Goal: Task Accomplishment & Management: Use online tool/utility

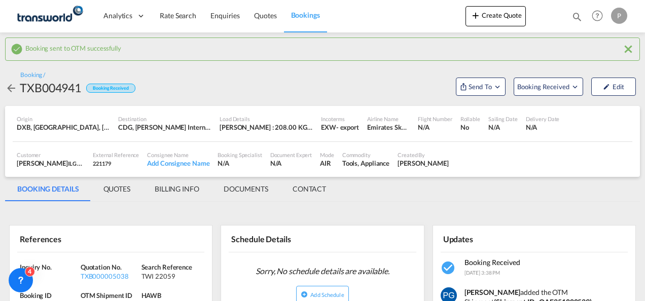
click at [490, 15] on button "Create Quote" at bounding box center [496, 16] width 60 height 20
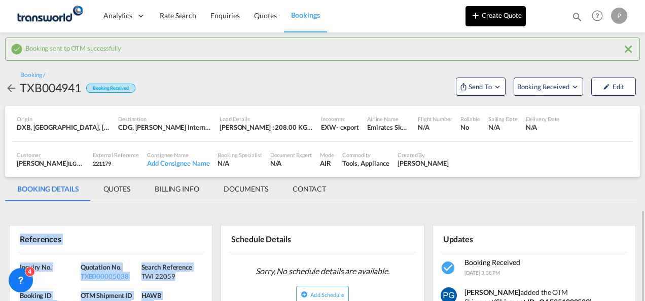
scroll to position [152, 0]
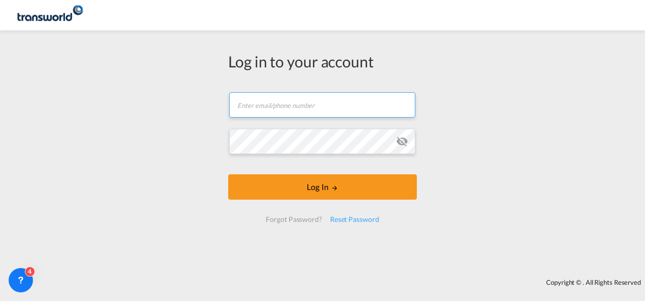
type input "[EMAIL_ADDRESS][PERSON_NAME][DOMAIN_NAME]"
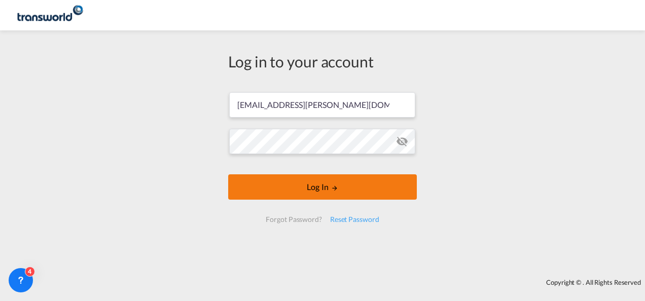
click at [320, 187] on button "Log In" at bounding box center [322, 187] width 189 height 25
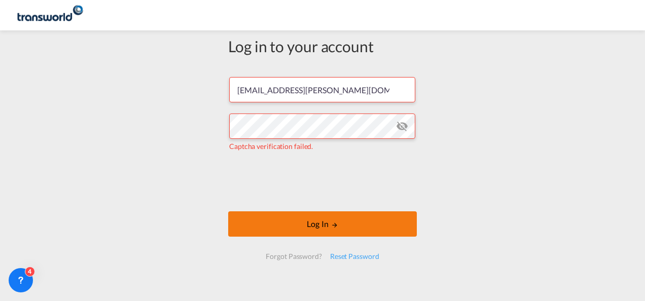
click at [331, 225] on md-icon "LOGIN" at bounding box center [334, 225] width 7 height 7
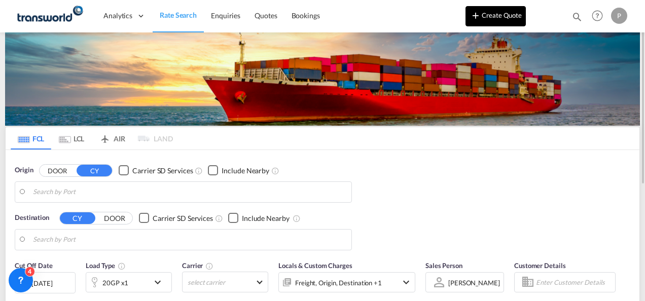
click at [493, 23] on button "Create Quote" at bounding box center [496, 16] width 60 height 20
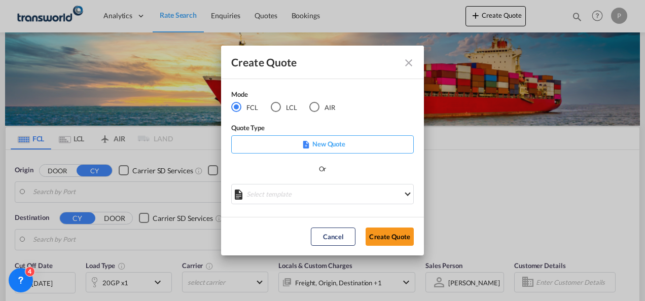
click at [269, 108] on md-radio-group "FCL LCL AIR" at bounding box center [289, 107] width 117 height 11
click at [276, 108] on div "LCL" at bounding box center [276, 107] width 10 height 10
click at [386, 238] on button "Create Quote" at bounding box center [390, 237] width 48 height 18
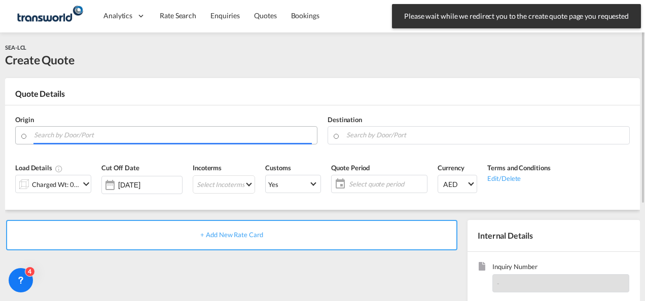
click at [90, 136] on input "Search by Door/Port" at bounding box center [173, 135] width 278 height 18
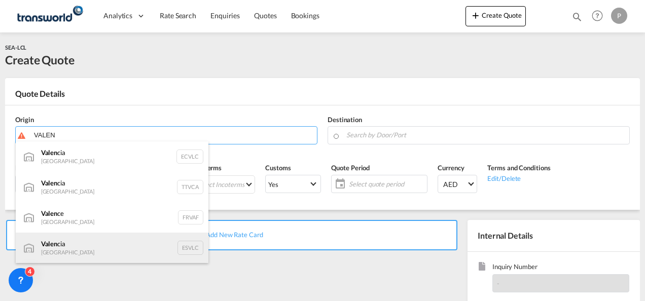
click at [89, 249] on div "Valen cia Spain ESVLC" at bounding box center [112, 248] width 193 height 30
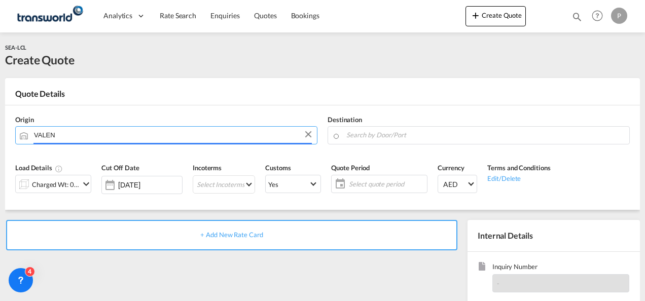
type input "[GEOGRAPHIC_DATA], ESVLC"
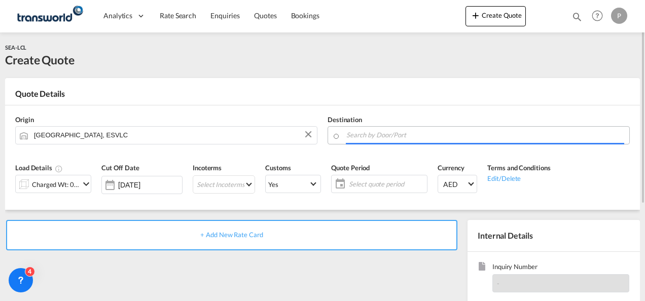
click at [370, 136] on input "Search by Door/Port" at bounding box center [486, 135] width 278 height 18
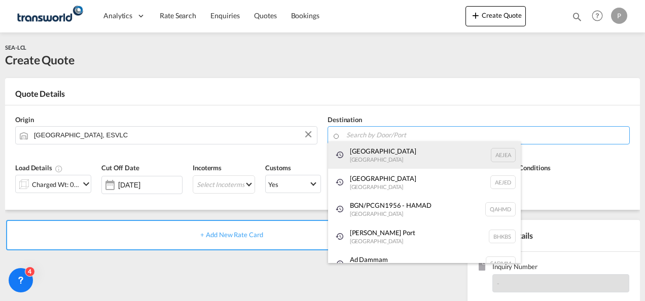
click at [366, 161] on div "[GEOGRAPHIC_DATA] [GEOGRAPHIC_DATA]" at bounding box center [424, 155] width 193 height 27
type input "[GEOGRAPHIC_DATA], [GEOGRAPHIC_DATA]"
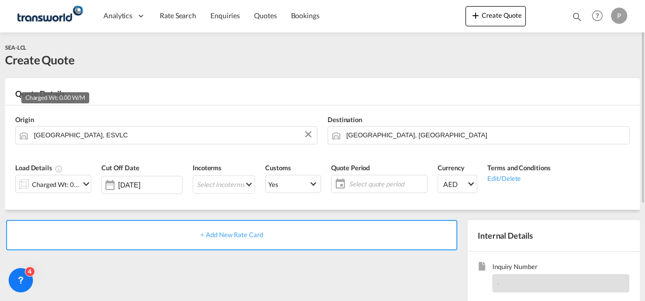
click at [74, 178] on div "Charged Wt: 0.00 W/M" at bounding box center [56, 185] width 48 height 14
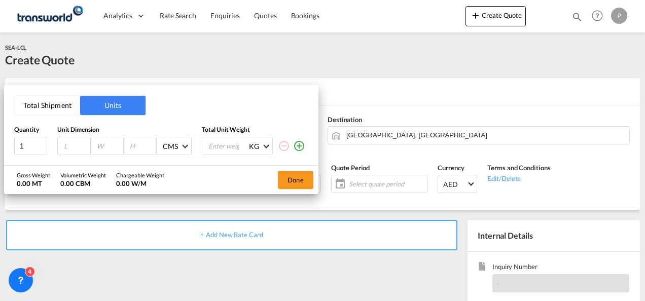
click at [46, 109] on button "Total Shipment" at bounding box center [47, 105] width 65 height 19
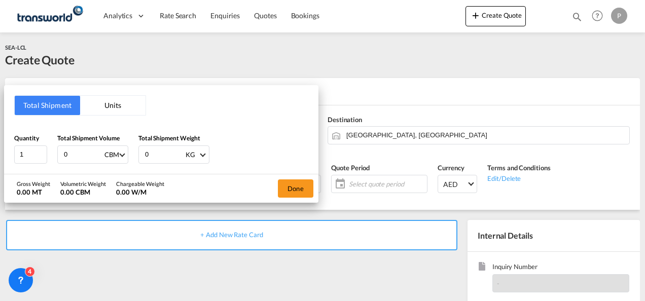
click at [84, 149] on input "0" at bounding box center [83, 154] width 41 height 17
type input "15.88"
click at [151, 151] on input "0" at bounding box center [164, 154] width 41 height 17
type input "1125"
click at [298, 186] on button "Done" at bounding box center [296, 189] width 36 height 18
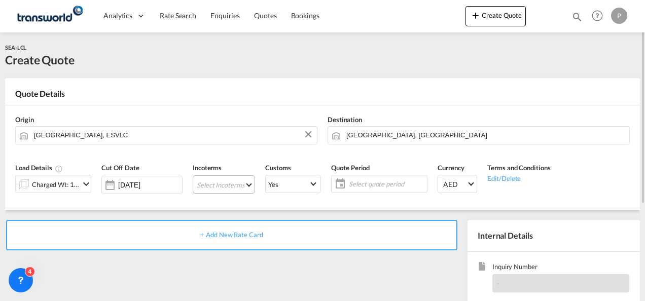
click at [206, 181] on md-select "Select Incoterms EXW - export Ex Works CIF - import Cost,Insurance and Freight …" at bounding box center [224, 185] width 62 height 18
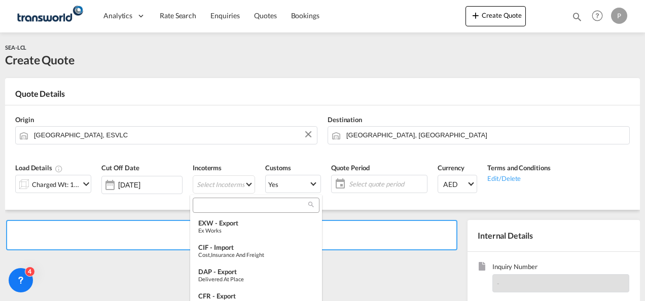
click at [207, 207] on input "search" at bounding box center [252, 205] width 113 height 9
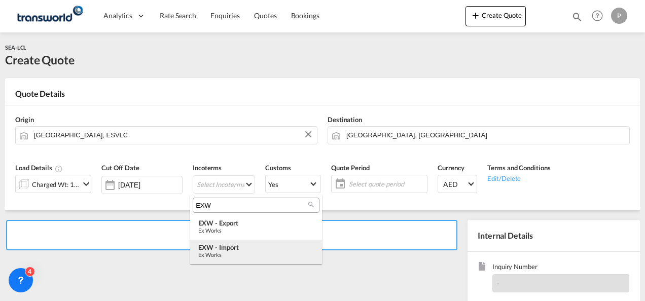
type input "EXW"
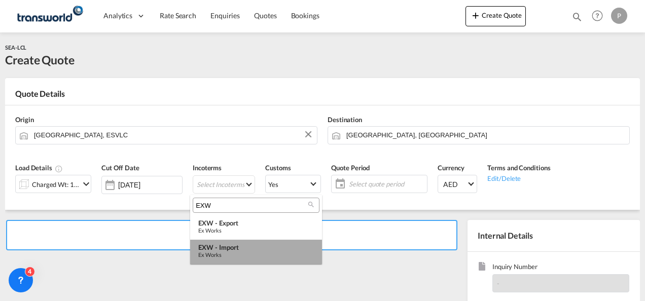
click at [205, 258] on md-option "EXW - import Ex Works" at bounding box center [256, 252] width 132 height 24
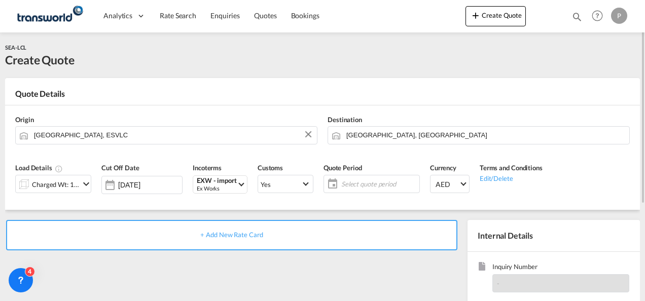
click at [355, 187] on span "Select quote period" at bounding box center [380, 184] width 76 height 9
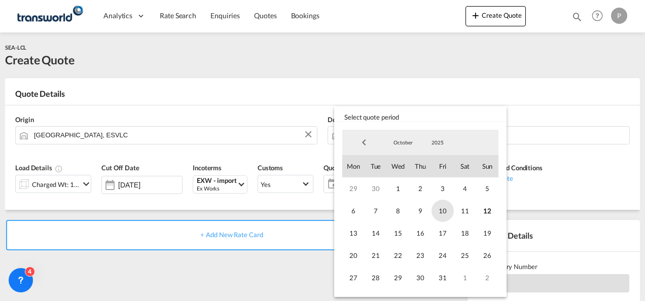
click at [441, 208] on span "10" at bounding box center [443, 211] width 22 height 22
click at [446, 283] on span "31" at bounding box center [443, 278] width 22 height 22
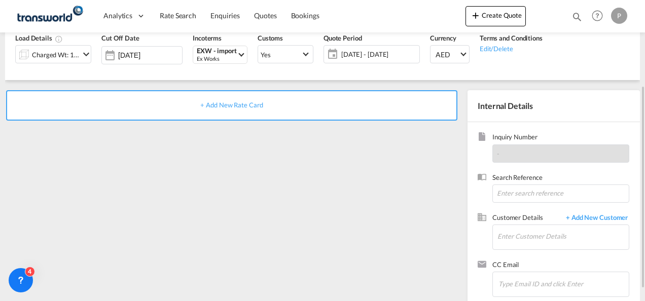
scroll to position [130, 0]
click at [517, 191] on input at bounding box center [561, 193] width 137 height 18
type input "TWG1071"
click at [525, 233] on input "S" at bounding box center [563, 236] width 131 height 23
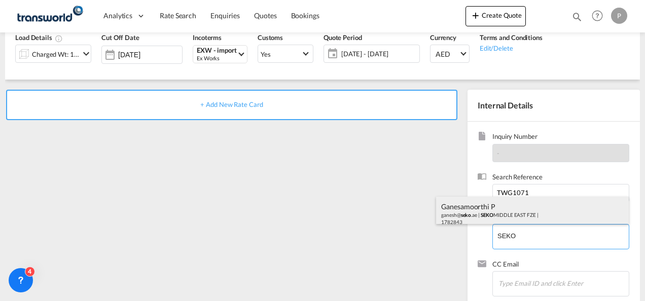
click at [514, 212] on div "Ganesamoorthi P ganesh@ seko .ae | SEKO MIDDLE EAST FZE | 1782843" at bounding box center [532, 214] width 193 height 35
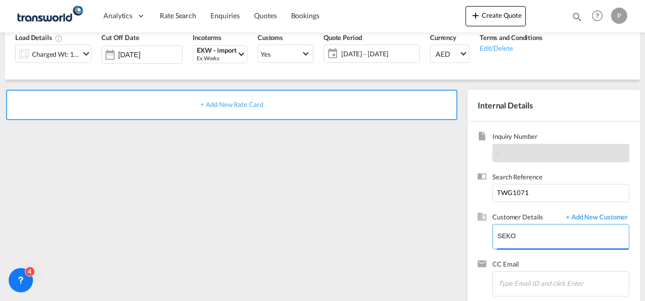
type input "SEKO MIDDLE EAST FZE, Ganesamoorthi P, [EMAIL_ADDRESS][DOMAIN_NAME]"
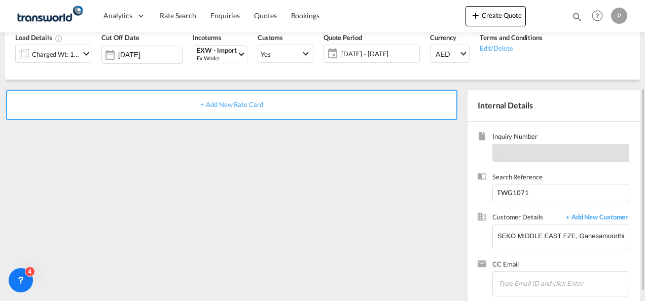
click at [234, 109] on div "+ Add New Rate Card" at bounding box center [232, 105] width 452 height 30
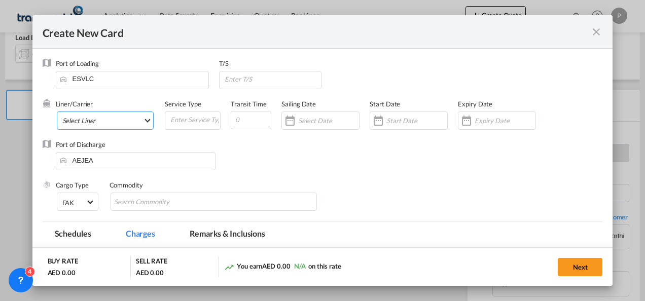
click at [115, 122] on md-select "Select Liner 2HM LOGISTICS D.O.O. / TDWC-CAPODISTRI 2HM LOGISTICS D.O.O. / TDWC…" at bounding box center [105, 121] width 97 height 18
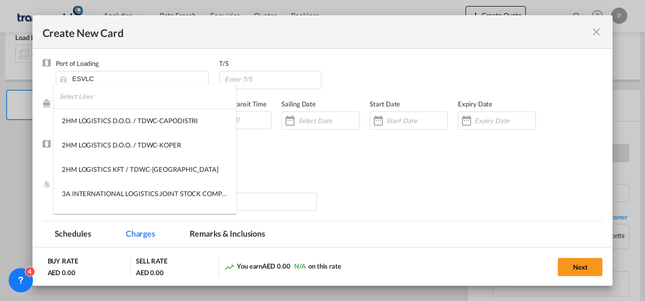
click at [114, 100] on input "search" at bounding box center [147, 96] width 177 height 24
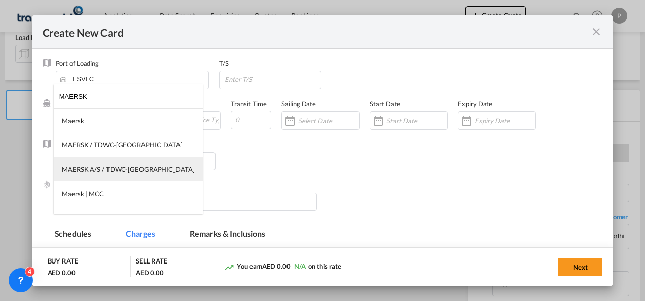
type input "MAERSK"
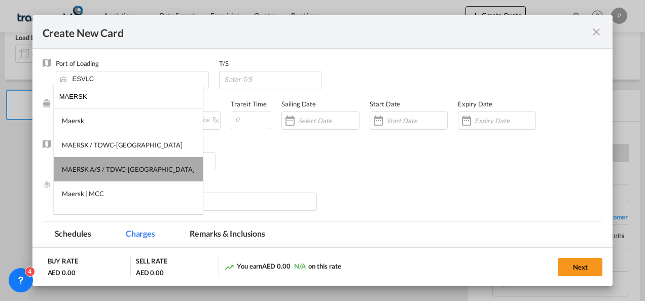
click at [129, 180] on md-option "MAERSK A/S / TDWC-[GEOGRAPHIC_DATA]" at bounding box center [128, 169] width 149 height 24
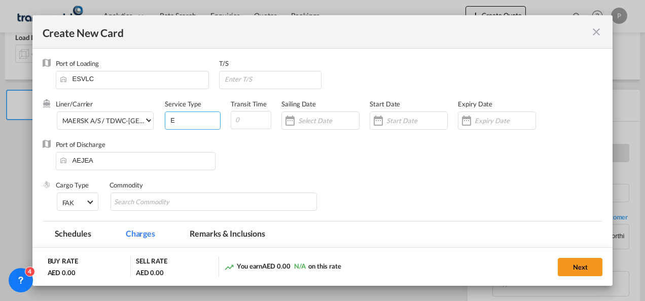
click at [186, 121] on input "E" at bounding box center [194, 119] width 51 height 15
type input "EXW IMPORT"
click at [488, 118] on input "Create New Card ..." at bounding box center [505, 121] width 61 height 8
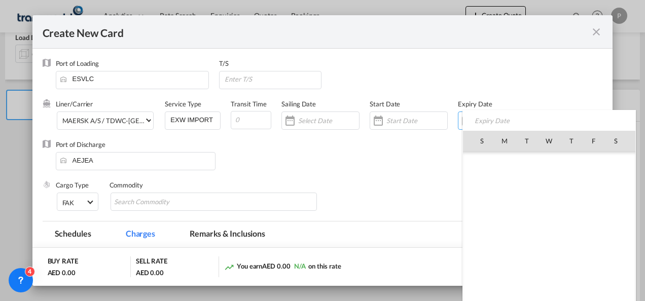
scroll to position [235195, 0]
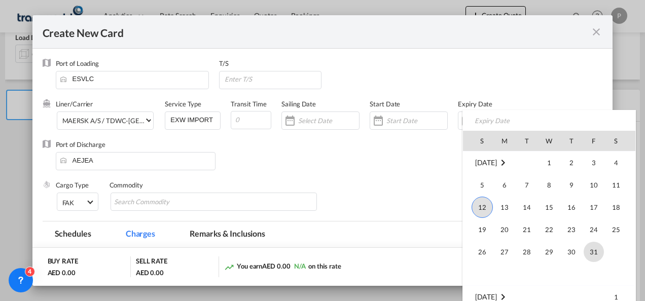
click at [592, 247] on span "31" at bounding box center [594, 252] width 20 height 20
type input "[DATE]"
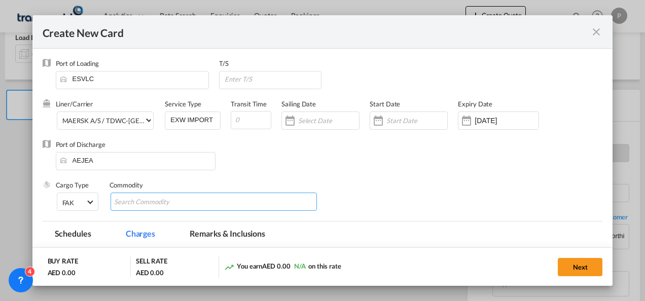
click at [147, 201] on input "Chips input." at bounding box center [160, 202] width 93 height 16
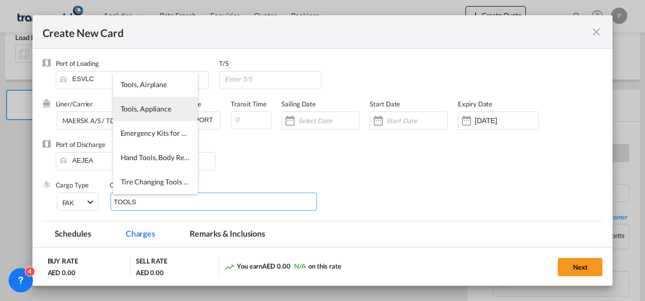
type input "TOOLS"
click at [160, 109] on span "Tools, Appliance" at bounding box center [146, 109] width 51 height 9
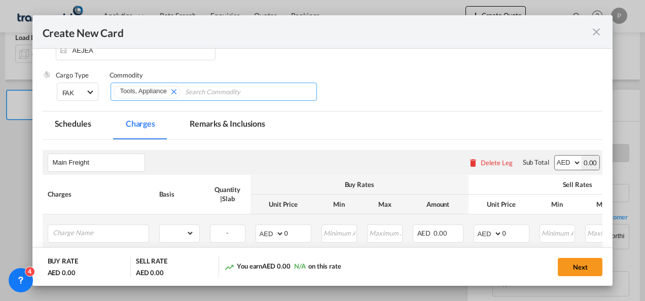
scroll to position [172, 0]
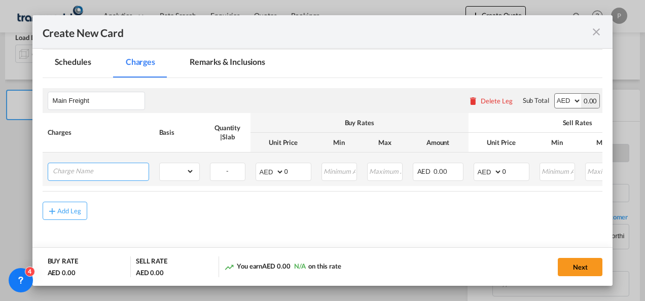
click at [100, 173] on input "Charge Name" at bounding box center [101, 170] width 96 height 15
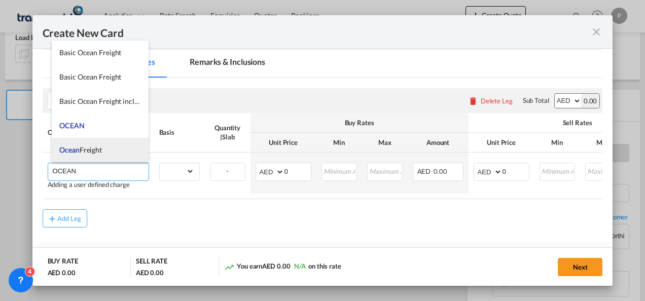
click at [98, 153] on span "Ocean Freight" at bounding box center [80, 150] width 43 height 9
type input "Ocean Freight"
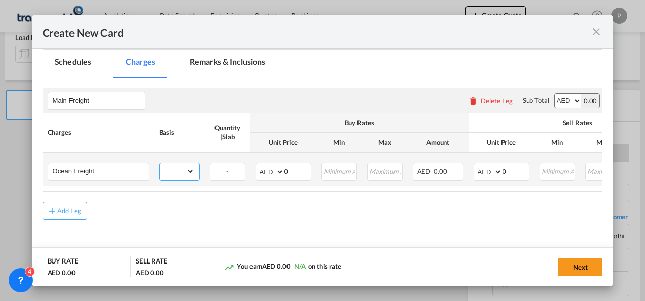
click at [171, 173] on select "gross_weight volumetric_weight per_shipment per_bl per_km per_hawb per_kg flat …" at bounding box center [177, 171] width 35 height 16
select select "per_shipment"
click at [160, 163] on select "gross_weight volumetric_weight per_shipment per_bl per_km per_hawb per_kg flat …" at bounding box center [177, 171] width 35 height 16
click at [510, 173] on input "0" at bounding box center [516, 170] width 26 height 15
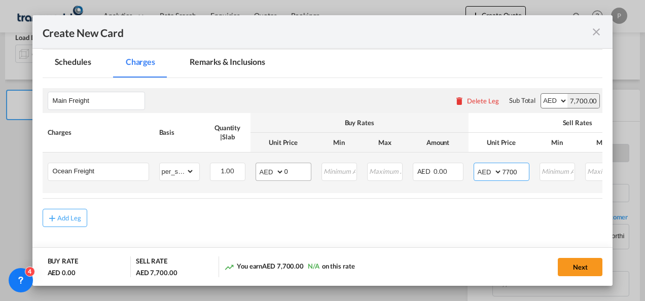
type input "7700"
click at [298, 171] on input "0" at bounding box center [298, 170] width 26 height 15
click at [508, 171] on input "7700" at bounding box center [516, 170] width 26 height 15
type input "6900"
click at [289, 167] on input "Create New Card ..." at bounding box center [298, 170] width 26 height 15
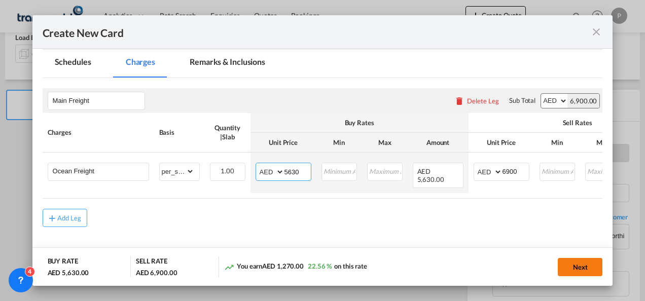
type input "5630"
click at [582, 267] on button "Next" at bounding box center [580, 267] width 45 height 18
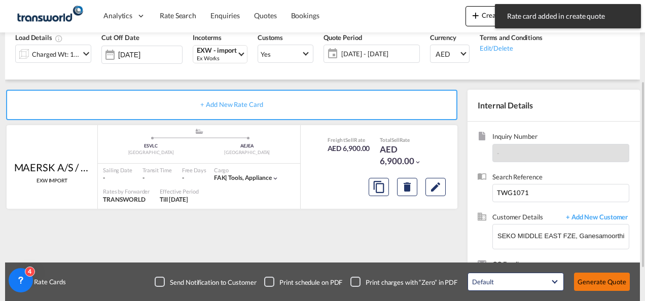
click at [604, 284] on button "Generate Quote" at bounding box center [602, 282] width 56 height 18
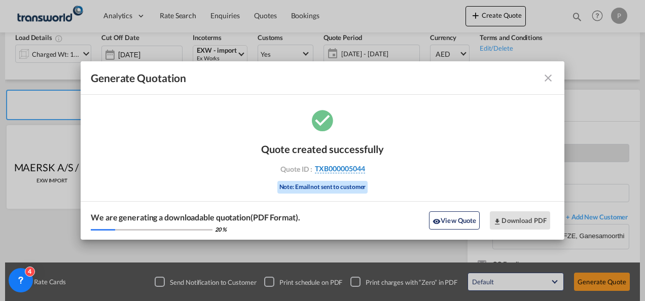
click at [358, 171] on span "TXB000005044" at bounding box center [340, 168] width 50 height 9
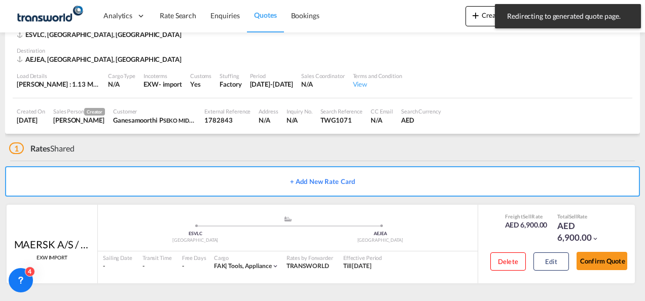
scroll to position [62, 0]
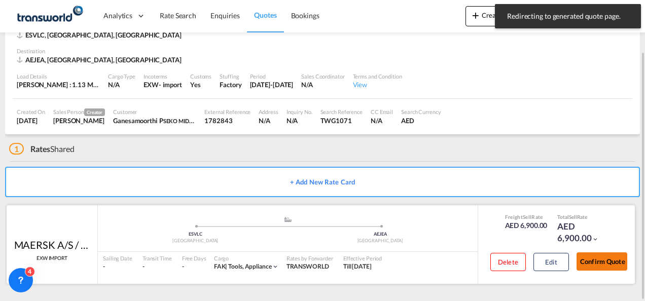
click at [612, 268] on button "Confirm Quote" at bounding box center [602, 262] width 51 height 18
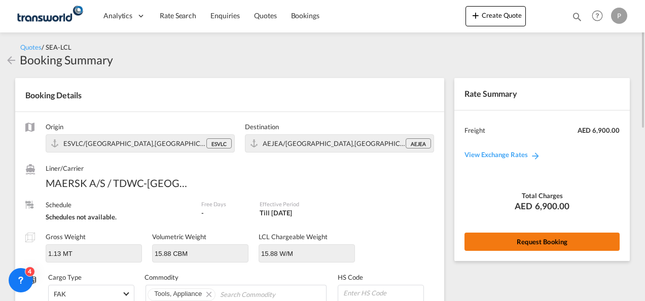
click at [531, 245] on button "Request Booking" at bounding box center [542, 242] width 155 height 18
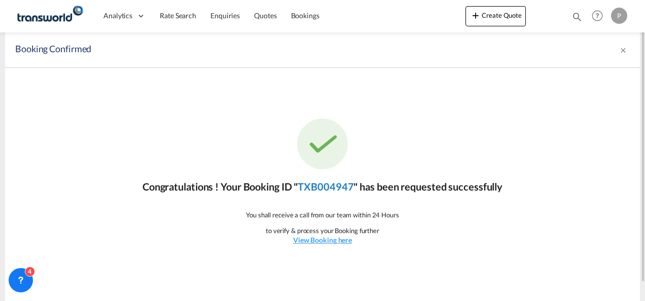
click at [323, 191] on link "TXB004947" at bounding box center [326, 187] width 56 height 12
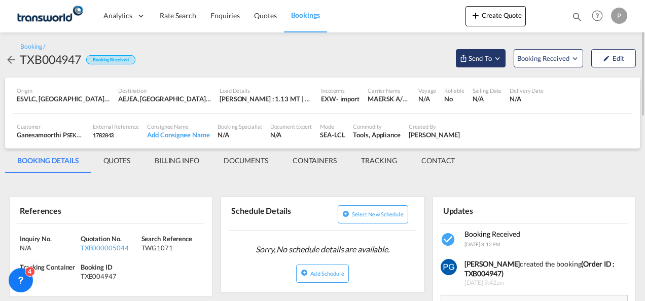
click at [484, 64] on button "Send To" at bounding box center [481, 58] width 50 height 18
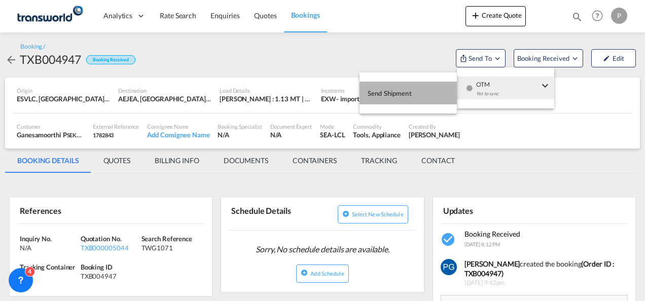
click at [420, 91] on button "Send Shipment" at bounding box center [408, 93] width 97 height 23
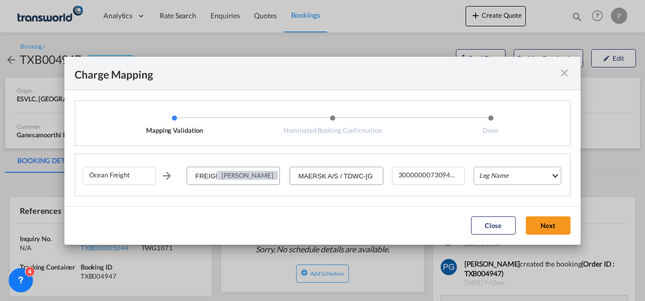
click at [505, 172] on md-select "Leg Name HANDLING ORIGIN VESSEL HANDLING DESTINATION OTHERS TL PICK UP CUSTOMS …" at bounding box center [518, 176] width 88 height 18
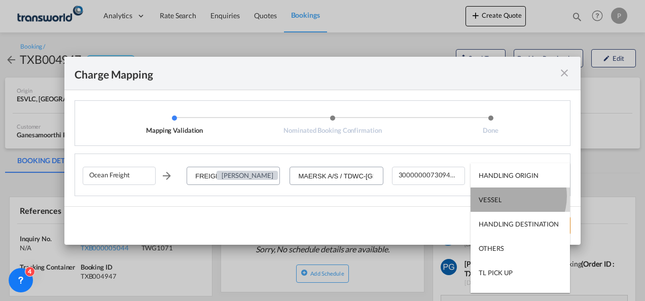
click at [505, 196] on md-option "VESSEL" at bounding box center [520, 200] width 99 height 24
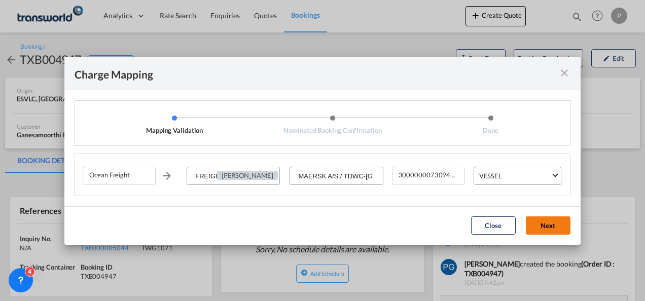
click at [538, 222] on button "Next" at bounding box center [548, 226] width 45 height 18
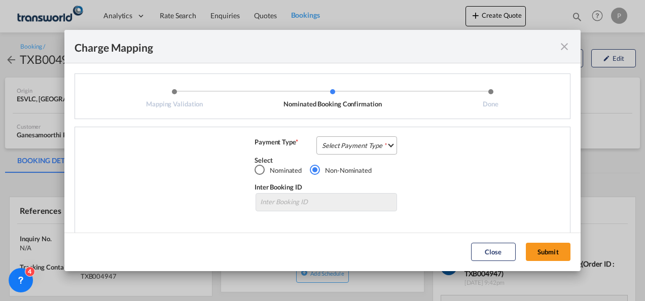
click at [366, 140] on md-select "Select Payment Type COLLECT PREPAID" at bounding box center [357, 146] width 81 height 18
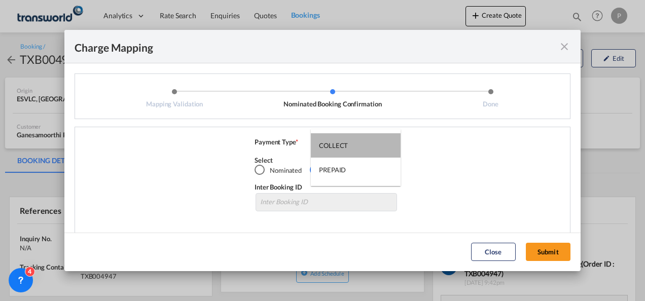
click at [366, 140] on md-option "COLLECT" at bounding box center [356, 145] width 90 height 24
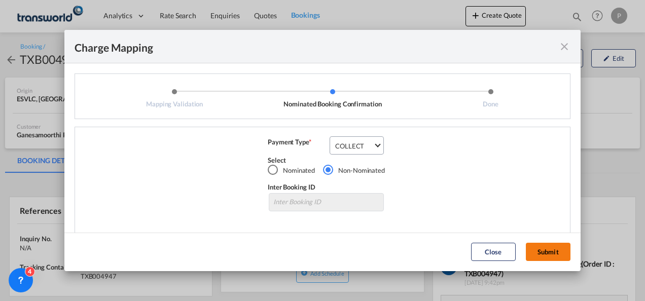
click at [552, 254] on button "Submit" at bounding box center [548, 252] width 45 height 18
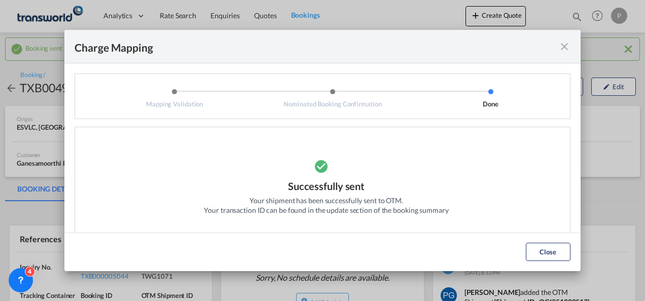
click at [564, 49] on md-icon "icon-close fg-AAA8AD cursor" at bounding box center [565, 47] width 12 height 12
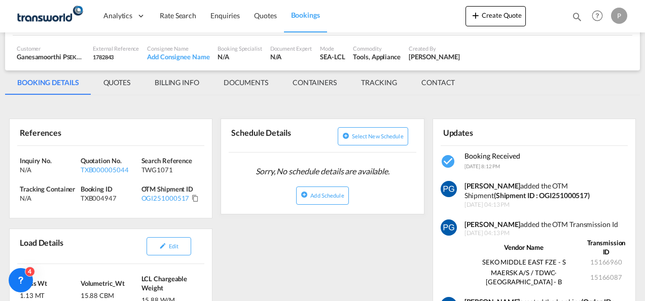
scroll to position [108, 0]
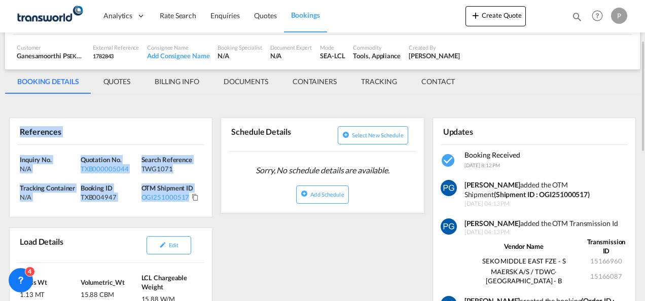
drag, startPoint x: 19, startPoint y: 129, endPoint x: 189, endPoint y: 209, distance: 188.4
click at [189, 209] on div "References Inquiry No. N/A Quotation No. TXB000005044 Search Reference TWG1071 …" at bounding box center [110, 168] width 203 height 100
copy div "References Inquiry No. N/A Quotation No. TXB000005044 Search Reference TWG1071 …"
